Goal: Information Seeking & Learning: Learn about a topic

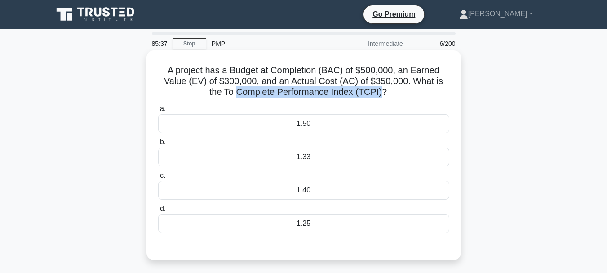
drag, startPoint x: 237, startPoint y: 93, endPoint x: 380, endPoint y: 95, distance: 143.4
click at [380, 95] on h5 "A project has a Budget at Completion (BAC) of $500,000, an Earned Value (EV) of…" at bounding box center [303, 81] width 293 height 33
copy h5 "Complete Performance Index (TCPI)"
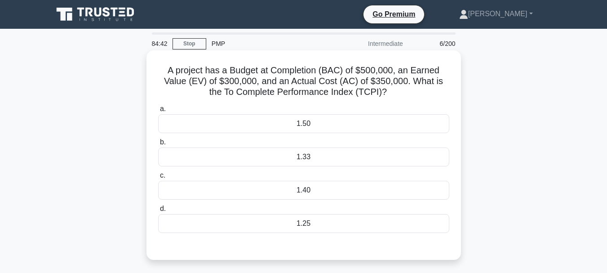
click at [307, 159] on div "1.33" at bounding box center [303, 156] width 291 height 19
click at [158, 145] on input "b. 1.33" at bounding box center [158, 142] width 0 height 6
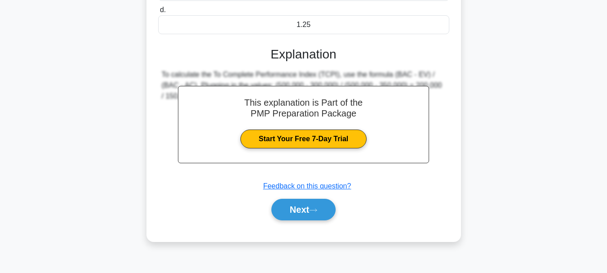
scroll to position [213, 0]
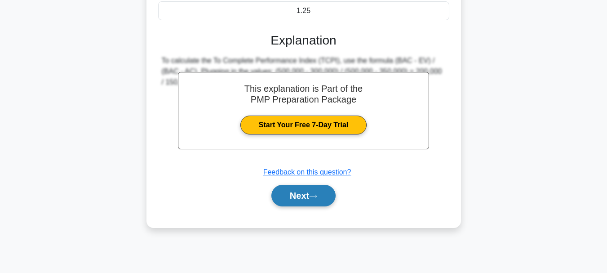
click at [297, 191] on button "Next" at bounding box center [303, 196] width 64 height 22
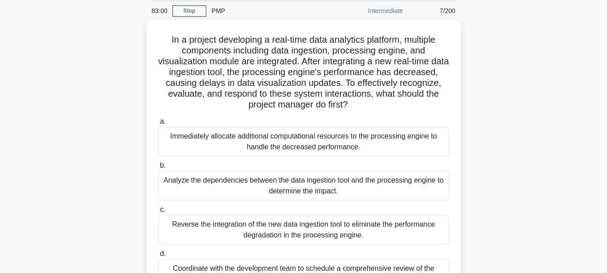
scroll to position [78, 0]
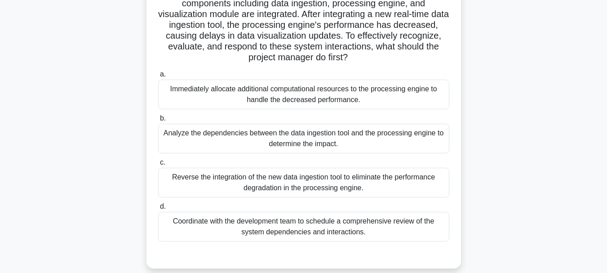
click at [362, 222] on div "Coordinate with the development team to schedule a comprehensive review of the …" at bounding box center [303, 227] width 291 height 30
click at [158, 209] on input "d. Coordinate with the development team to schedule a comprehensive review of t…" at bounding box center [158, 207] width 0 height 6
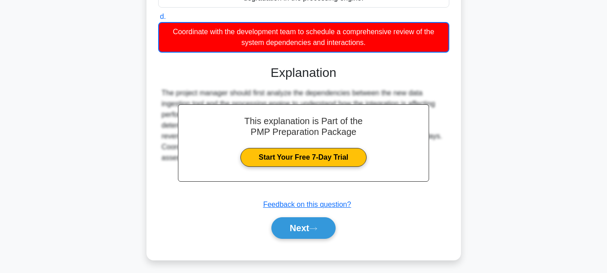
scroll to position [272, 0]
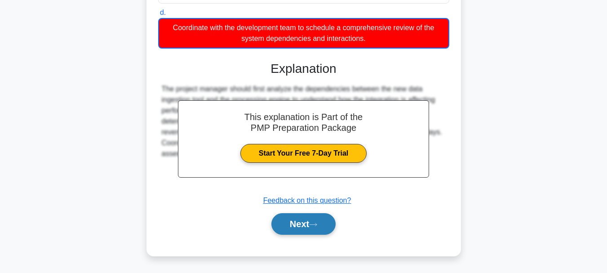
click at [291, 225] on button "Next" at bounding box center [303, 224] width 64 height 22
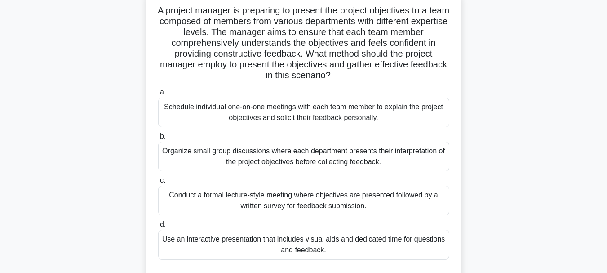
scroll to position [78, 0]
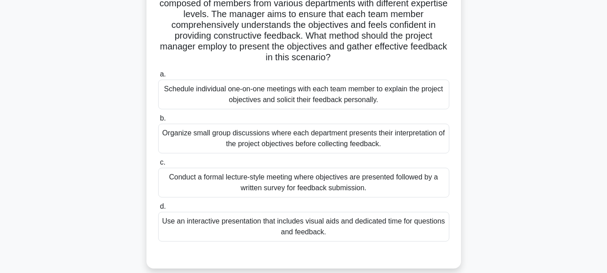
click at [398, 223] on div "Use an interactive presentation that includes visual aids and dedicated time fo…" at bounding box center [303, 227] width 291 height 30
click at [158, 209] on input "d. Use an interactive presentation that includes visual aids and dedicated time…" at bounding box center [158, 207] width 0 height 6
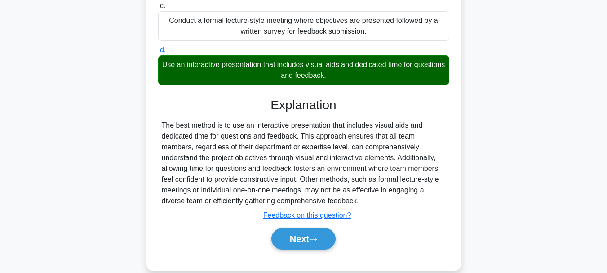
scroll to position [249, 0]
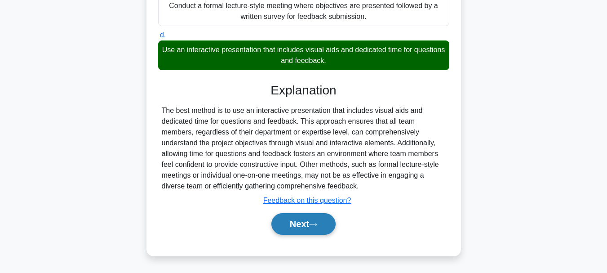
click at [315, 223] on icon at bounding box center [313, 224] width 8 height 5
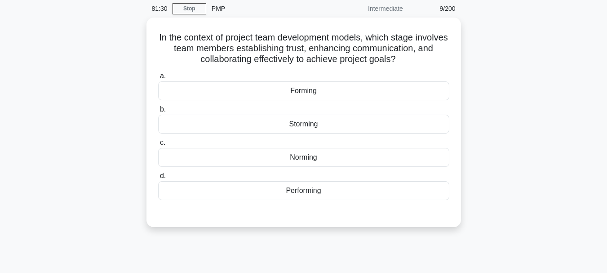
scroll to position [33, 0]
click at [333, 158] on div "Norming" at bounding box center [303, 157] width 291 height 19
click at [158, 146] on input "c. Norming" at bounding box center [158, 143] width 0 height 6
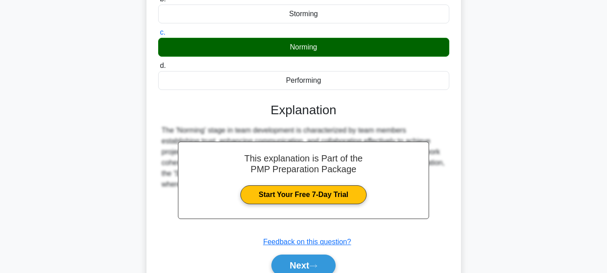
scroll to position [168, 0]
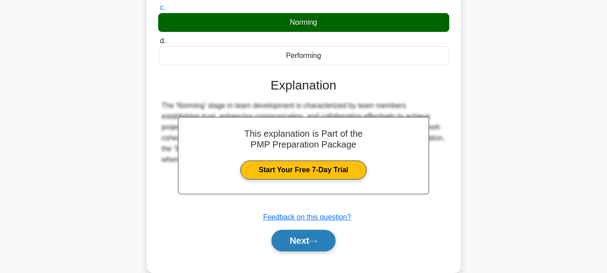
click at [312, 236] on button "Next" at bounding box center [303, 241] width 64 height 22
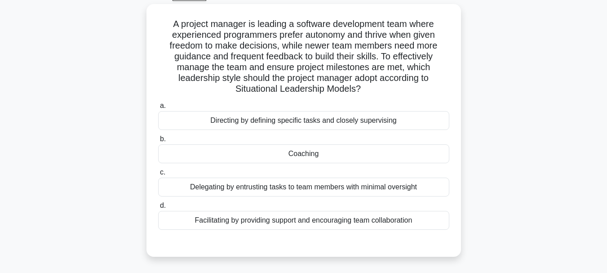
scroll to position [33, 0]
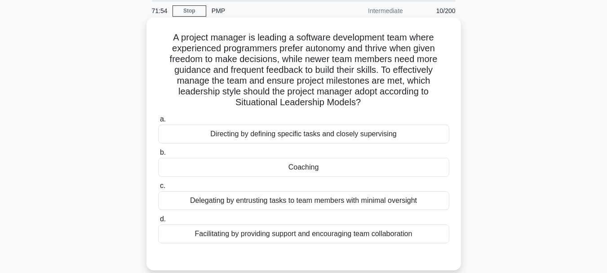
click at [328, 235] on div "Facilitating by providing support and encouraging team collaboration" at bounding box center [303, 233] width 291 height 19
click at [158, 222] on input "d. Facilitating by providing support and encouraging team collaboration" at bounding box center [158, 219] width 0 height 6
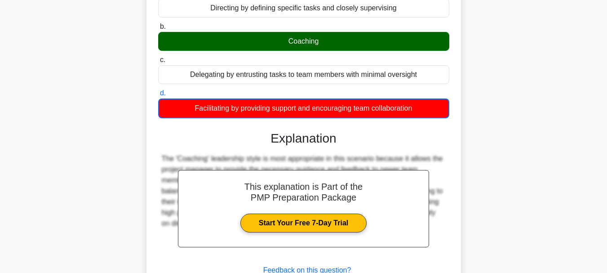
scroll to position [213, 0]
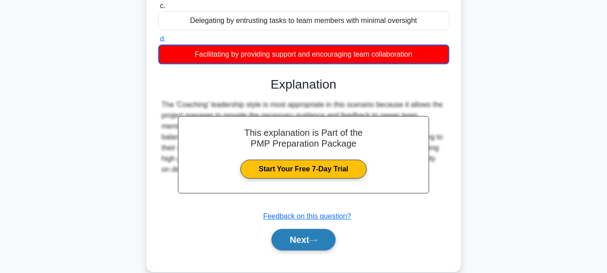
click at [309, 236] on button "Next" at bounding box center [303, 240] width 64 height 22
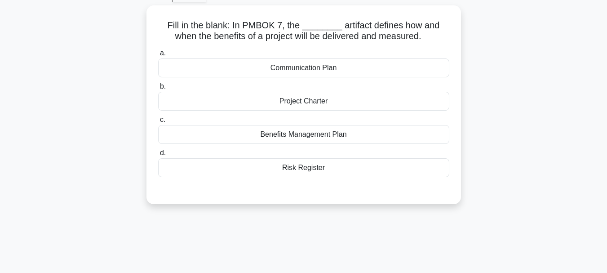
scroll to position [33, 0]
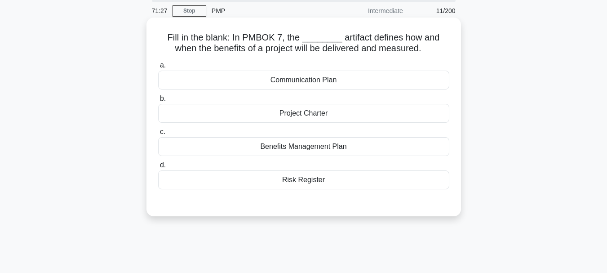
click at [344, 146] on div "Benefits Management Plan" at bounding box center [303, 146] width 291 height 19
click at [158, 135] on input "c. Benefits Management Plan" at bounding box center [158, 132] width 0 height 6
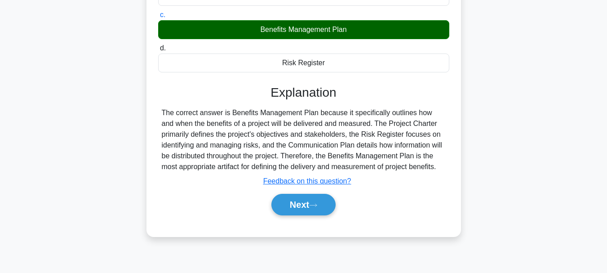
scroll to position [168, 0]
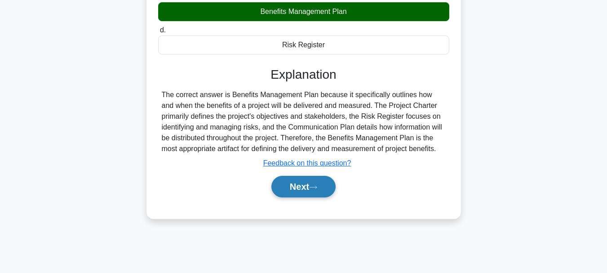
click at [316, 184] on button "Next" at bounding box center [303, 187] width 64 height 22
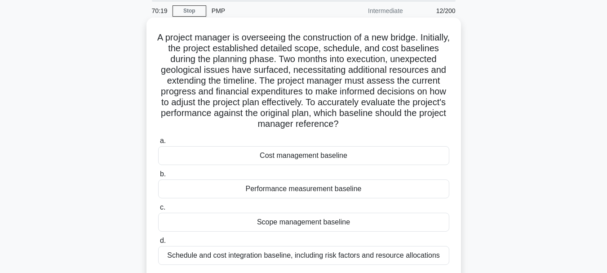
scroll to position [78, 0]
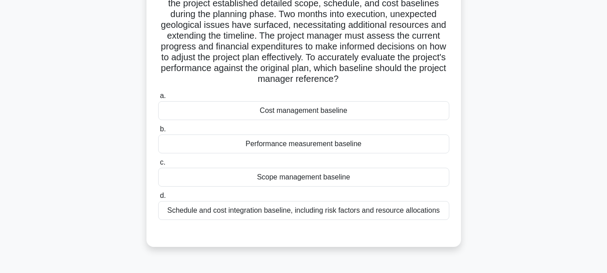
click at [325, 149] on div "Performance measurement baseline" at bounding box center [303, 143] width 291 height 19
click at [158, 132] on input "b. Performance measurement baseline" at bounding box center [158, 129] width 0 height 6
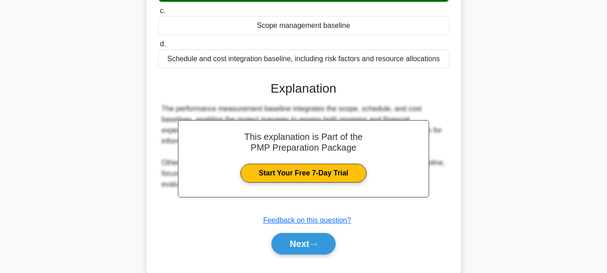
scroll to position [249, 0]
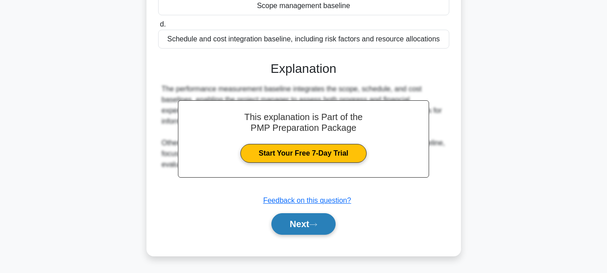
click at [317, 225] on icon at bounding box center [313, 224] width 7 height 3
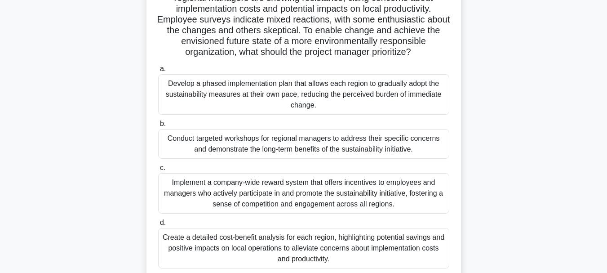
scroll to position [123, 0]
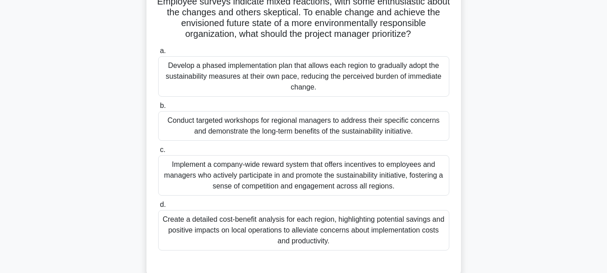
click at [421, 140] on div "Conduct targeted workshops for regional managers to address their specific conc…" at bounding box center [303, 126] width 291 height 30
click at [158, 109] on input "b. Conduct targeted workshops for regional managers to address their specific c…" at bounding box center [158, 106] width 0 height 6
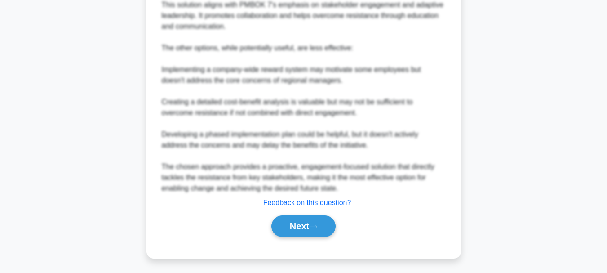
scroll to position [562, 0]
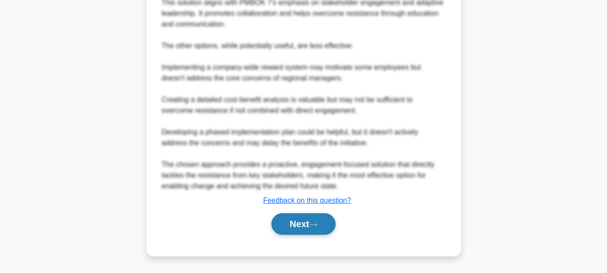
click at [317, 227] on icon at bounding box center [313, 224] width 8 height 5
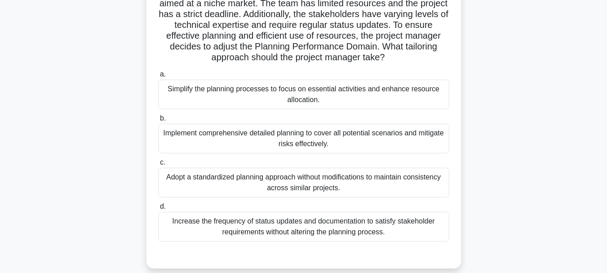
scroll to position [33, 0]
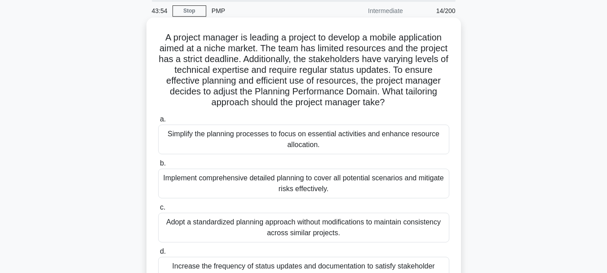
click at [299, 139] on div "Simplify the planning processes to focus on essential activities and enhance re…" at bounding box center [303, 139] width 291 height 30
click at [158, 122] on input "a. Simplify the planning processes to focus on essential activities and enhance…" at bounding box center [158, 119] width 0 height 6
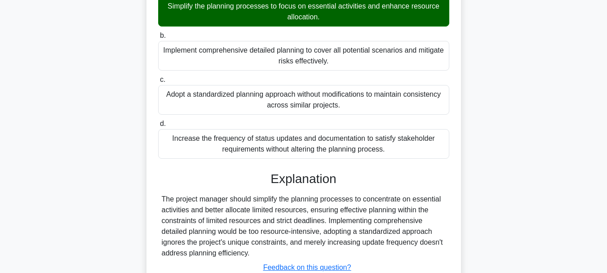
scroll to position [228, 0]
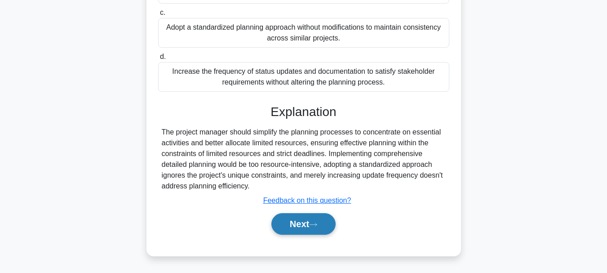
click at [307, 223] on button "Next" at bounding box center [303, 224] width 64 height 22
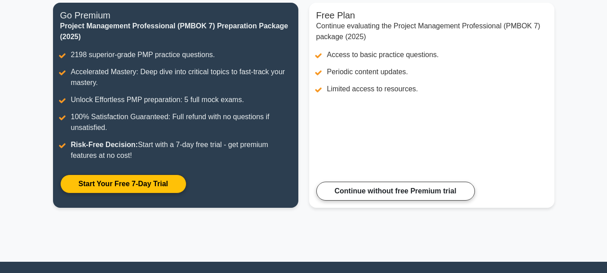
scroll to position [135, 0]
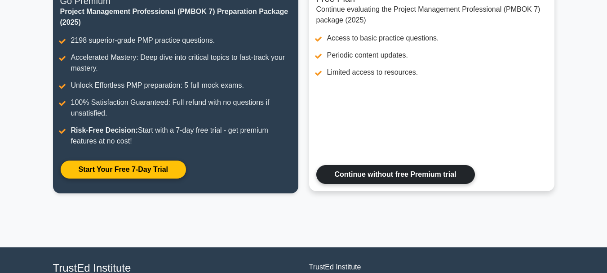
click at [452, 175] on link "Continue without free Premium trial" at bounding box center [395, 174] width 159 height 19
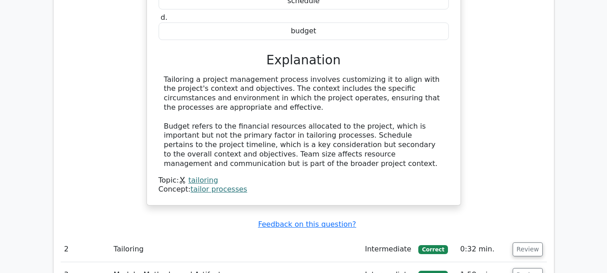
scroll to position [899, 0]
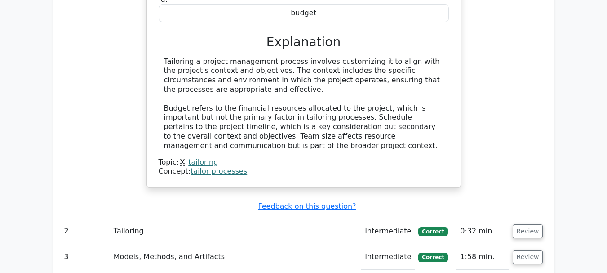
click at [279, 218] on td "Tailoring" at bounding box center [235, 231] width 251 height 26
click at [269, 218] on td "Tailoring" at bounding box center [235, 231] width 251 height 26
click at [535, 224] on button "Review" at bounding box center [528, 231] width 31 height 14
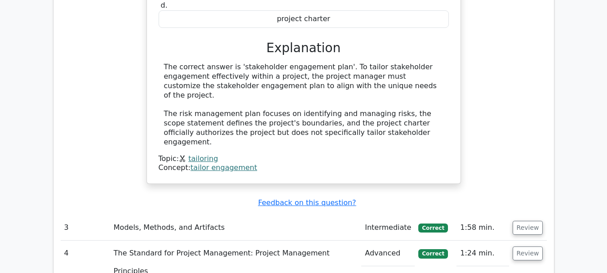
scroll to position [1303, 0]
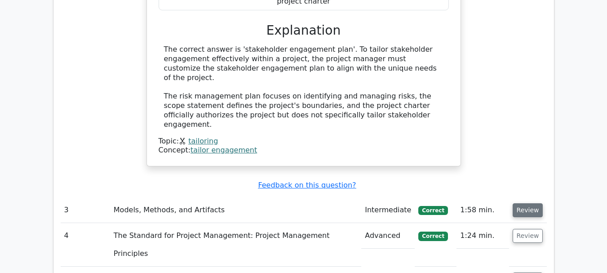
click at [530, 203] on button "Review" at bounding box center [528, 210] width 31 height 14
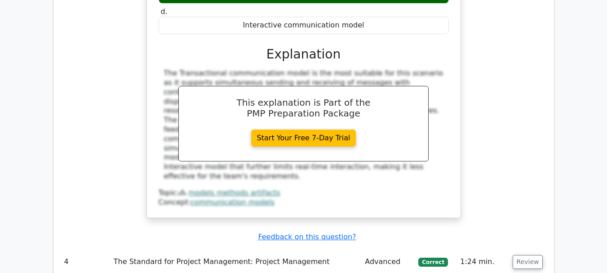
scroll to position [1888, 0]
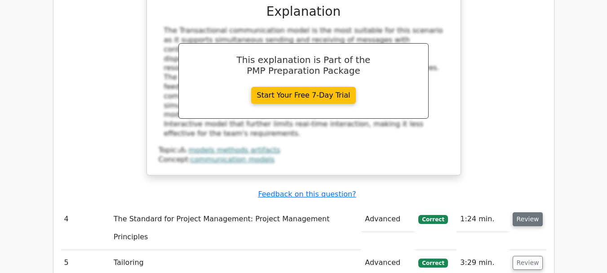
click at [533, 212] on button "Review" at bounding box center [528, 219] width 31 height 14
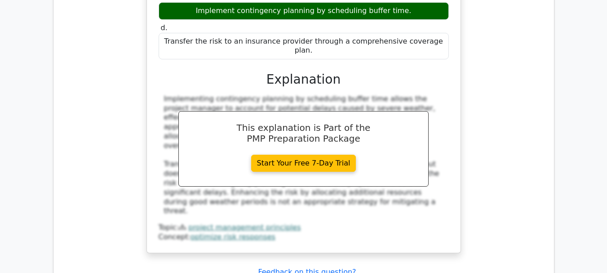
scroll to position [2292, 0]
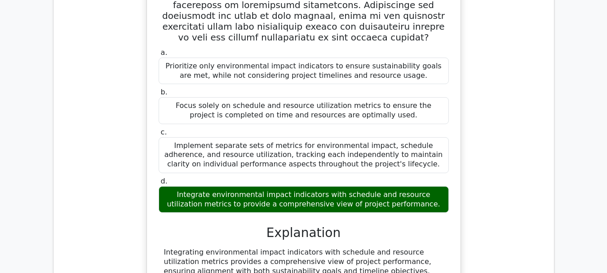
scroll to position [2831, 0]
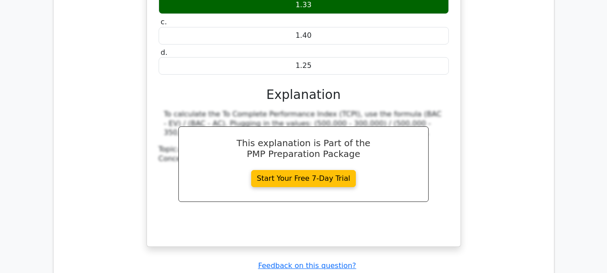
scroll to position [3281, 0]
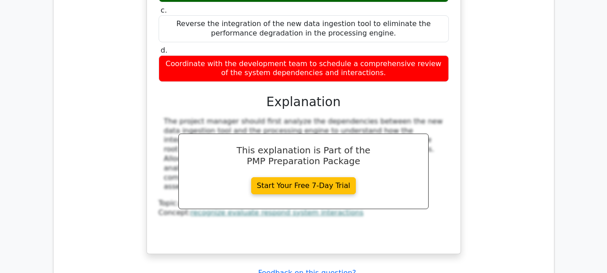
scroll to position [3775, 0]
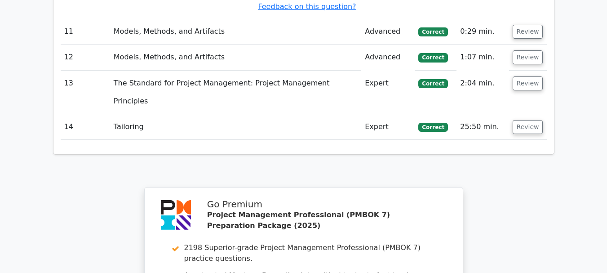
scroll to position [4539, 0]
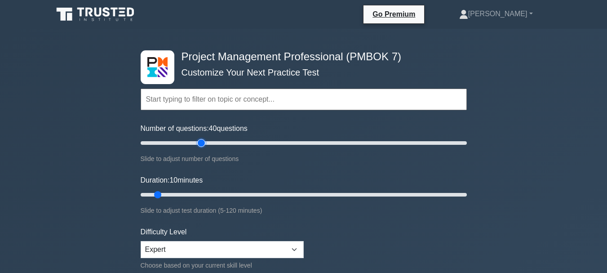
click at [204, 142] on input "Number of questions: 40 questions" at bounding box center [304, 143] width 326 height 11
drag, startPoint x: 201, startPoint y: 144, endPoint x: 189, endPoint y: 144, distance: 12.1
type input "30"
click at [189, 144] on input "Number of questions: 30 questions" at bounding box center [304, 143] width 326 height 11
drag, startPoint x: 158, startPoint y: 192, endPoint x: 207, endPoint y: 191, distance: 49.0
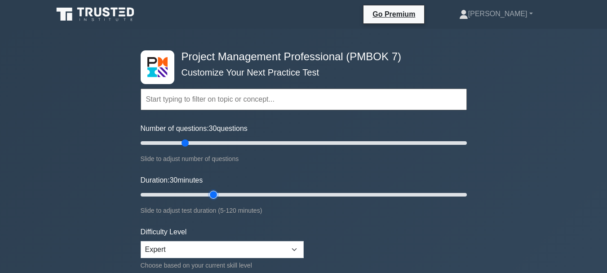
type input "30"
click at [207, 191] on input "Duration: 30 minutes" at bounding box center [304, 194] width 326 height 11
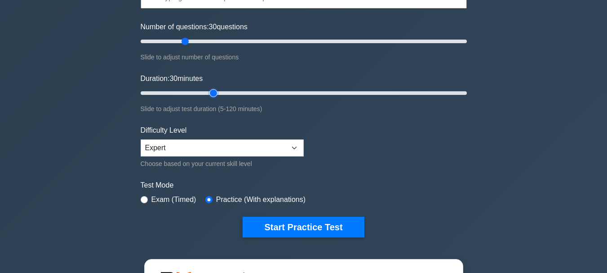
scroll to position [135, 0]
